Goal: Book appointment/travel/reservation

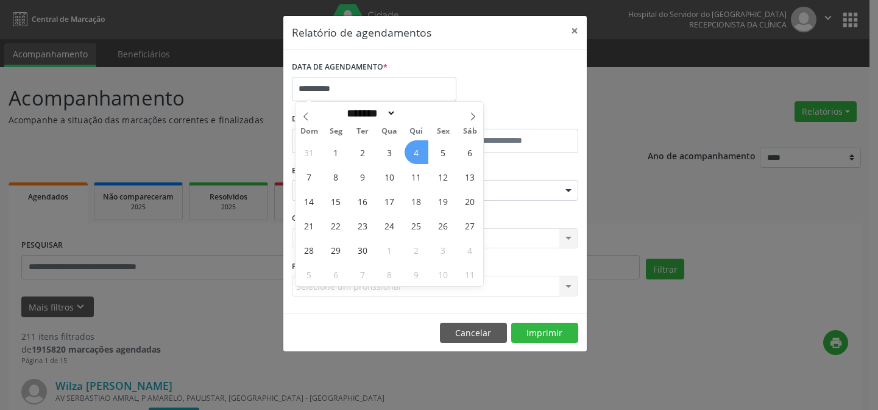
select select "*"
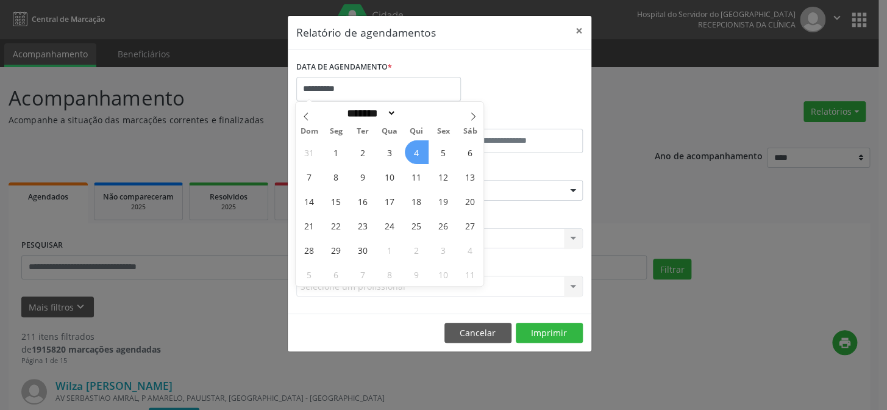
drag, startPoint x: 0, startPoint y: 0, endPoint x: 415, endPoint y: 149, distance: 440.4
click at [415, 152] on span "4" at bounding box center [417, 152] width 24 height 24
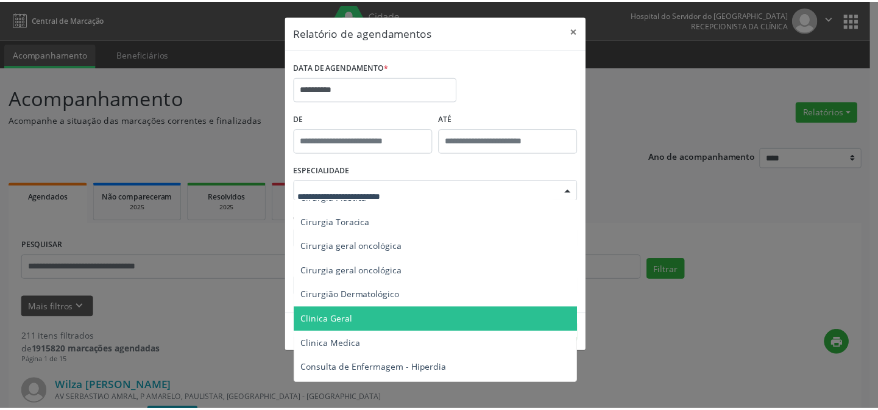
scroll to position [277, 0]
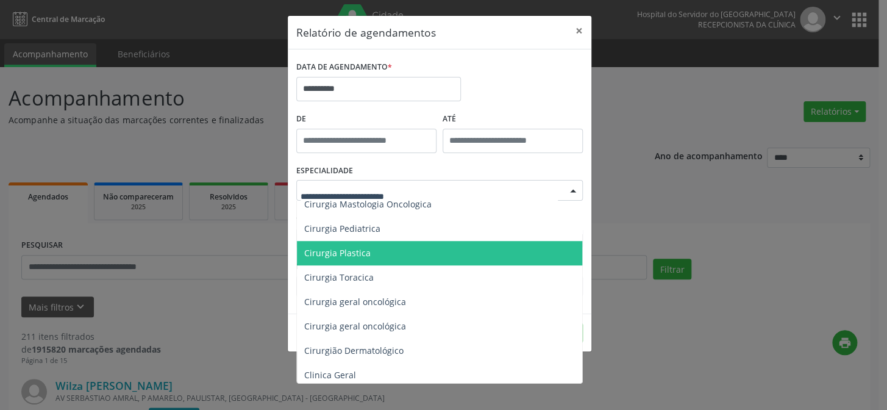
click at [372, 249] on span "Cirurgia Plastica" at bounding box center [440, 253] width 287 height 24
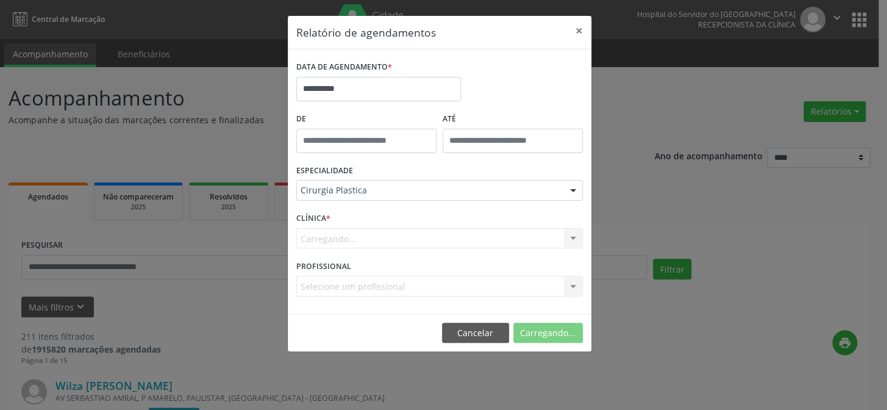
click at [351, 241] on div "Carregando... Nenhum resultado encontrado para: " " Não há nenhuma opção para s…" at bounding box center [439, 238] width 286 height 21
drag, startPoint x: 369, startPoint y: 212, endPoint x: 369, endPoint y: 218, distance: 6.7
click at [369, 212] on div "CLÍNICA * Carregando... Nenhum resultado encontrado para: " " Não há nenhuma op…" at bounding box center [439, 233] width 293 height 48
drag, startPoint x: 355, startPoint y: 242, endPoint x: 346, endPoint y: 238, distance: 9.5
click at [354, 240] on div "Carregando... Nenhum resultado encontrado para: " " Não há nenhuma opção para s…" at bounding box center [439, 238] width 286 height 21
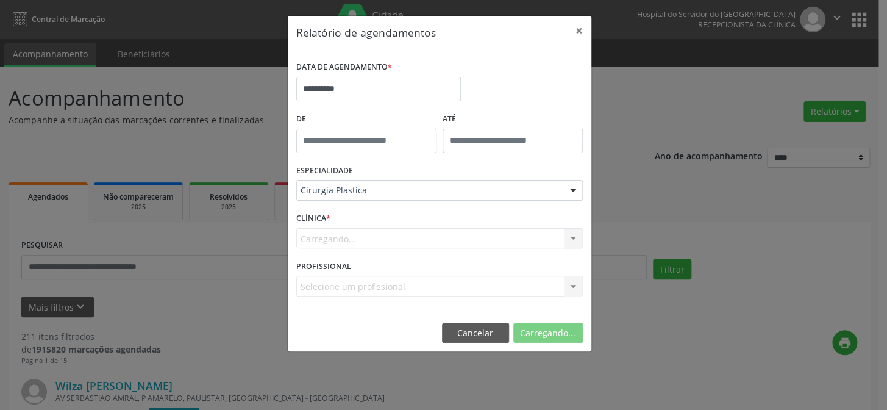
click at [318, 225] on label "CLÍNICA *" at bounding box center [313, 218] width 34 height 19
drag, startPoint x: 329, startPoint y: 213, endPoint x: 362, endPoint y: 216, distance: 33.0
click at [332, 213] on div "CLÍNICA * Carregando... Nenhum resultado encontrado para: " " Não há nenhuma op…" at bounding box center [439, 233] width 293 height 48
click at [371, 226] on div "CLÍNICA * Carregando... Nenhum resultado encontrado para: " " Não há nenhuma op…" at bounding box center [439, 233] width 293 height 48
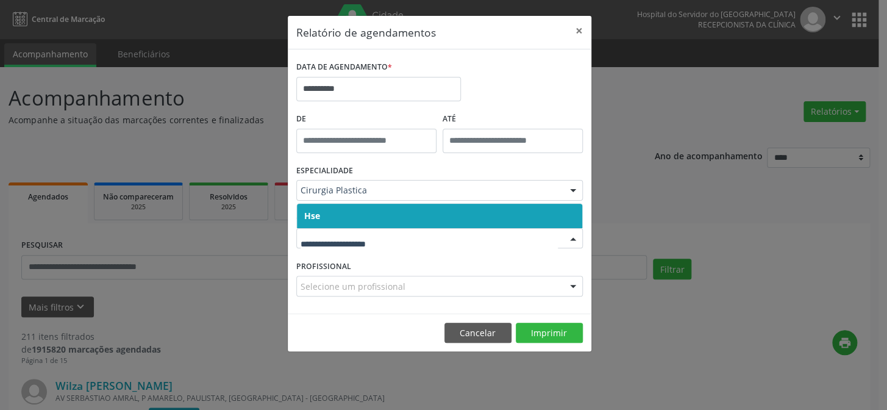
click at [349, 218] on span "Hse" at bounding box center [439, 216] width 285 height 24
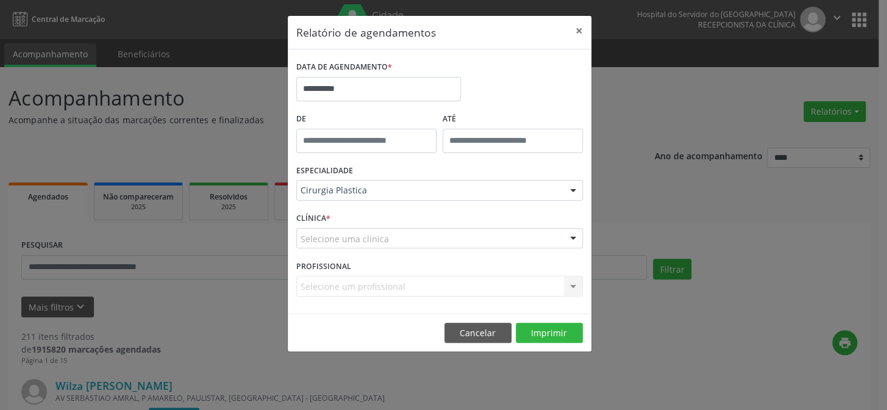
click at [351, 248] on div "CLÍNICA * Selecione uma clínica Hse Nenhum resultado encontrado para: " " Não h…" at bounding box center [439, 233] width 293 height 48
click at [354, 221] on div "CLÍNICA * Selecione uma clínica Hse Nenhum resultado encontrado para: " " Não h…" at bounding box center [439, 233] width 293 height 48
drag, startPoint x: 361, startPoint y: 218, endPoint x: 355, endPoint y: 227, distance: 10.7
click at [357, 226] on div "CLÍNICA * Selecione uma clínica Hse Nenhum resultado encontrado para: " " Não h…" at bounding box center [439, 233] width 293 height 48
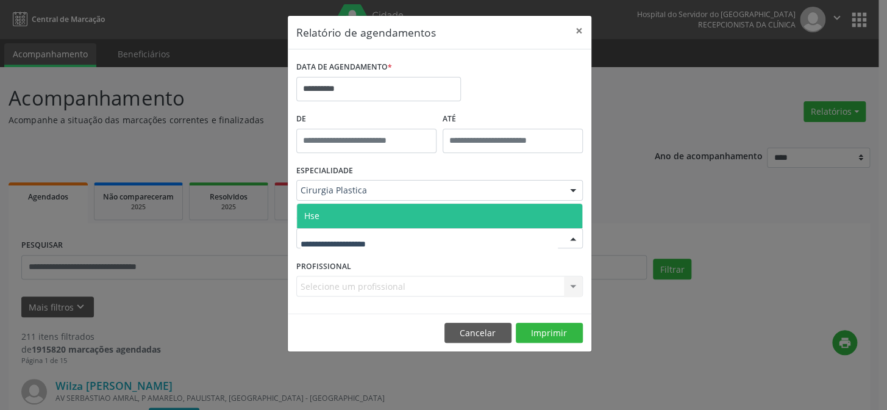
drag, startPoint x: 354, startPoint y: 215, endPoint x: 349, endPoint y: 244, distance: 29.1
click at [355, 216] on span "Hse" at bounding box center [439, 216] width 285 height 24
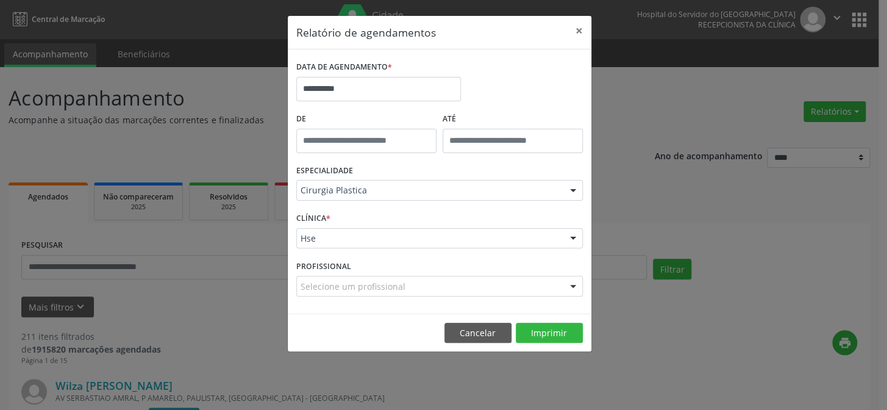
click at [331, 279] on div "Selecione um profissional Todos os profissionais Armando Cahen Sol Caio Porciun…" at bounding box center [439, 286] width 286 height 21
click at [309, 279] on div "Selecione um profissional" at bounding box center [439, 286] width 286 height 21
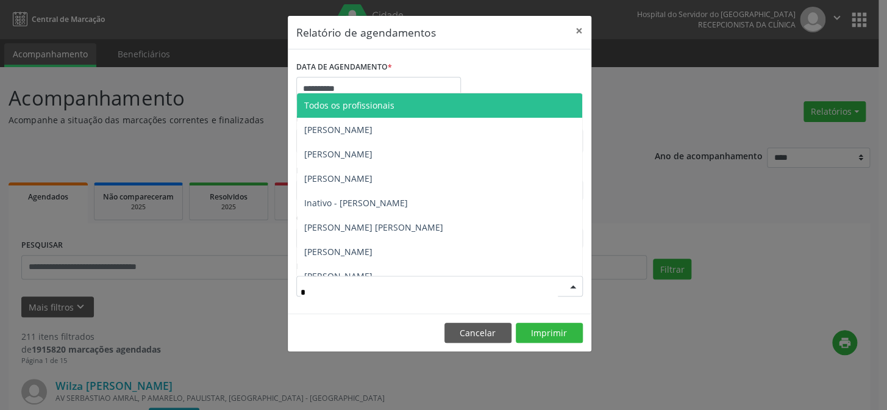
type input "**"
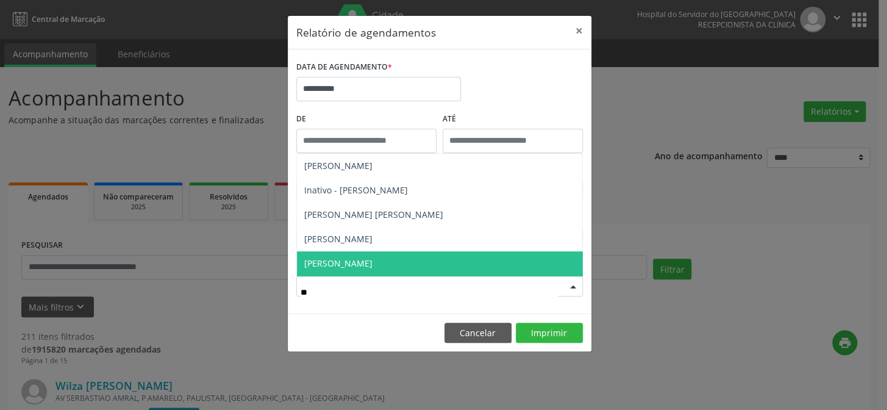
click at [346, 265] on span "[PERSON_NAME]" at bounding box center [338, 263] width 68 height 12
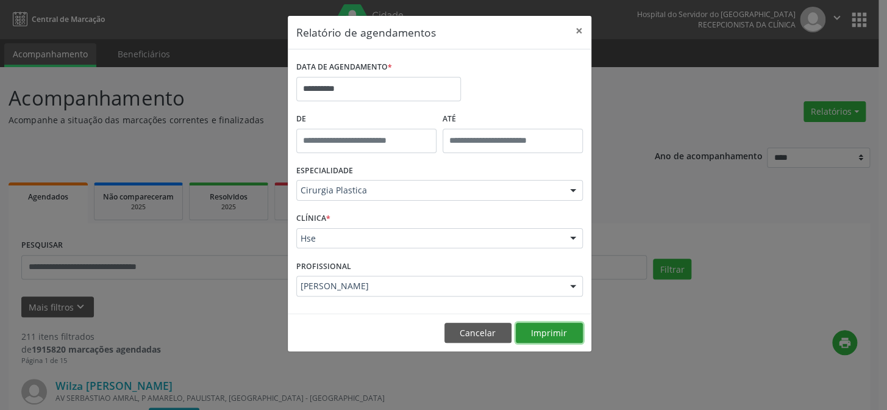
click at [543, 327] on button "Imprimir" at bounding box center [549, 332] width 67 height 21
click at [578, 27] on button "×" at bounding box center [579, 31] width 24 height 30
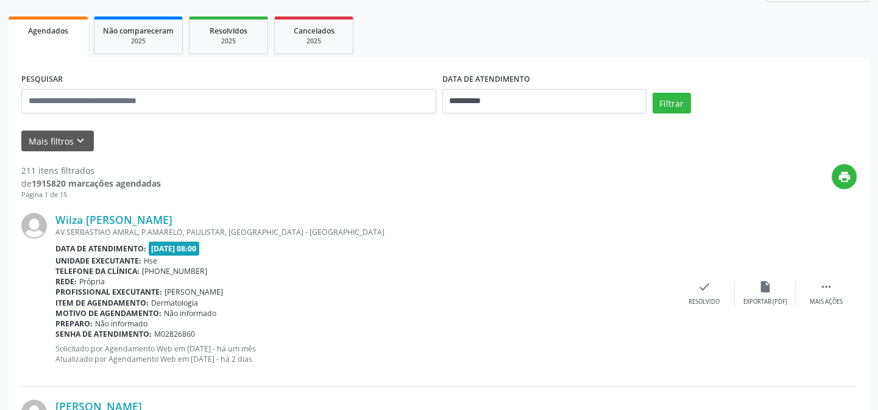
scroll to position [55, 0]
